Goal: Task Accomplishment & Management: Use online tool/utility

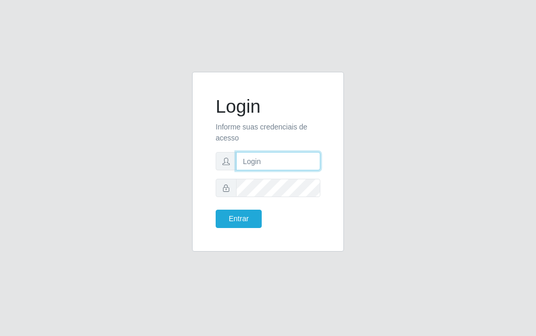
click at [252, 166] on input "text" at bounding box center [278, 161] width 84 height 18
type input "[PERSON_NAME]"
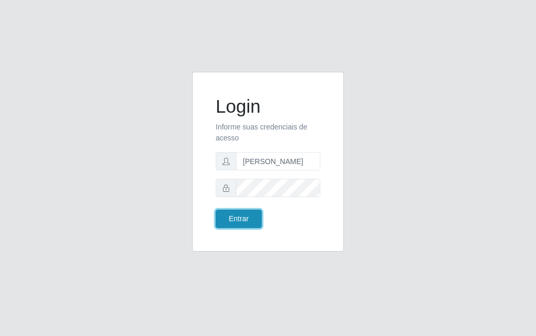
click at [224, 225] on button "Entrar" at bounding box center [239, 218] width 46 height 18
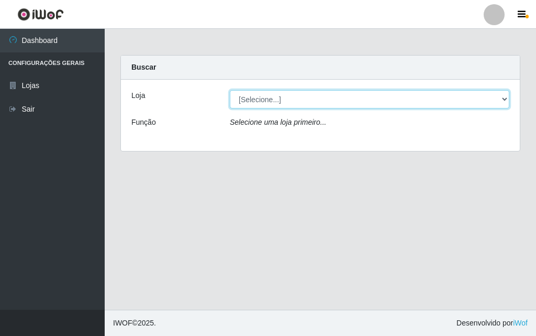
click at [506, 99] on select "[Selecione...] Divino Fogão - [GEOGRAPHIC_DATA]" at bounding box center [370, 99] width 280 height 18
select select "499"
click at [230, 90] on select "[Selecione...] Divino Fogão - [GEOGRAPHIC_DATA]" at bounding box center [370, 99] width 280 height 18
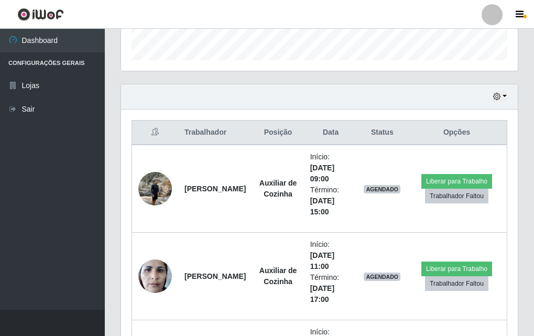
scroll to position [419, 0]
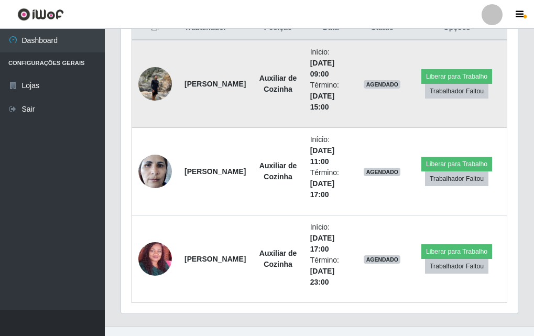
click at [146, 79] on img at bounding box center [155, 83] width 34 height 45
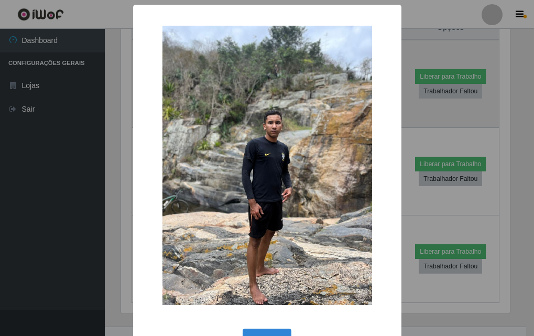
scroll to position [217, 391]
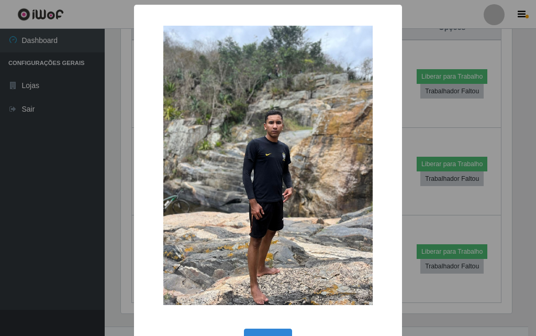
click at [105, 118] on div "× OK Cancel" at bounding box center [268, 168] width 536 height 336
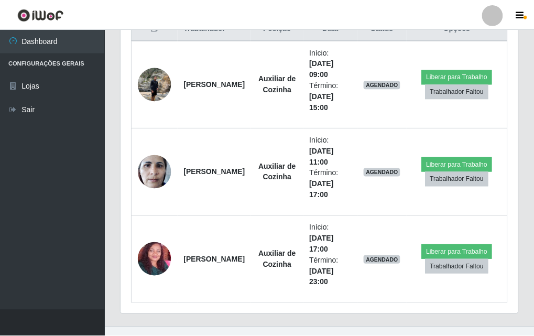
scroll to position [217, 396]
